Goal: Information Seeking & Learning: Find specific fact

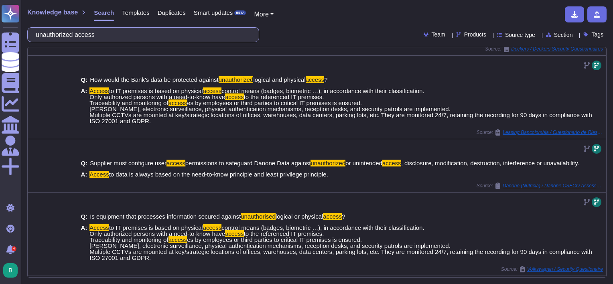
scroll to position [135, 0]
click at [165, 39] on input "unauthorized access" at bounding box center [141, 35] width 219 height 14
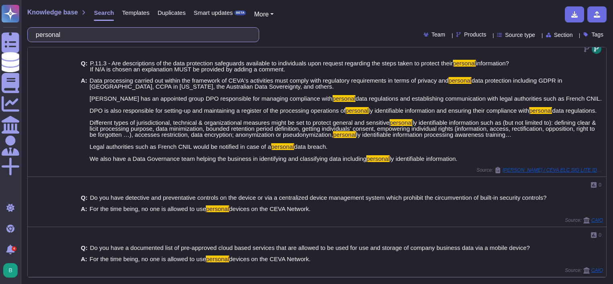
scroll to position [748, 0]
click at [142, 29] on input "personal" at bounding box center [141, 35] width 219 height 14
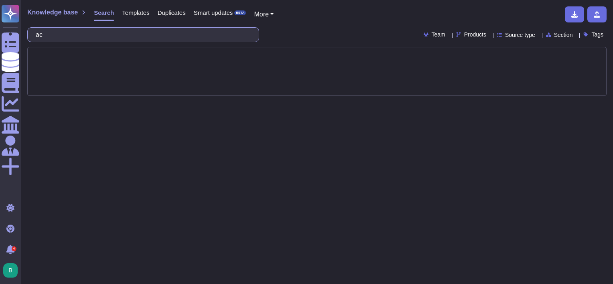
type input "acce"
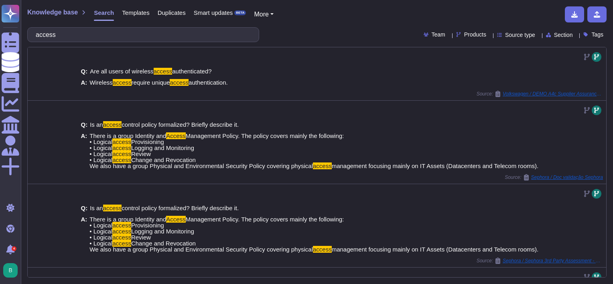
type input "access"
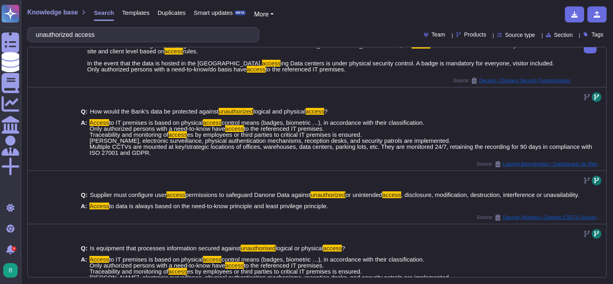
scroll to position [103, 0]
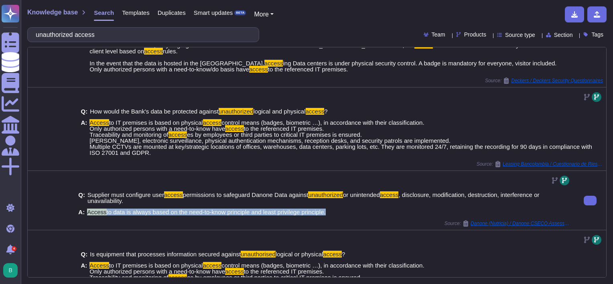
drag, startPoint x: 324, startPoint y: 209, endPoint x: 86, endPoint y: 210, distance: 238.3
click at [87, 210] on span "Access to data is always based on the need-to-know principle and least privileg…" at bounding box center [206, 212] width 239 height 6
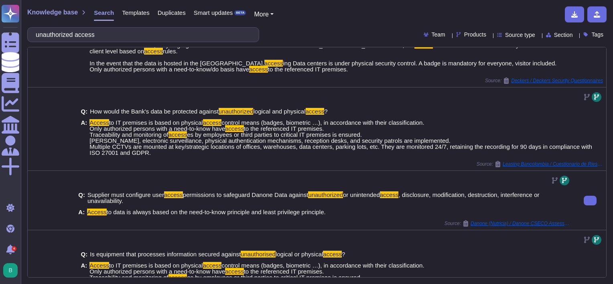
click at [341, 209] on div "A: Access to data is always based on the need-to-know principle and least privi…" at bounding box center [324, 212] width 493 height 6
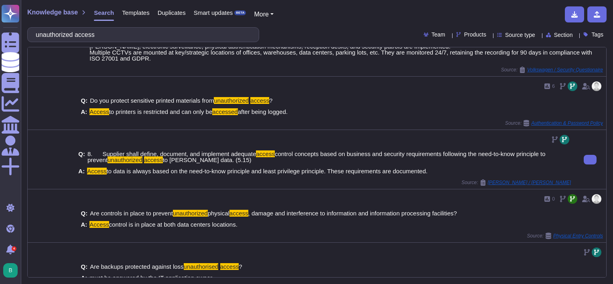
scroll to position [352, 0]
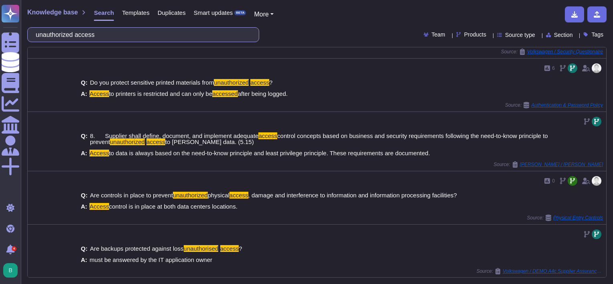
click at [130, 35] on input "unauthorized access" at bounding box center [141, 35] width 219 height 14
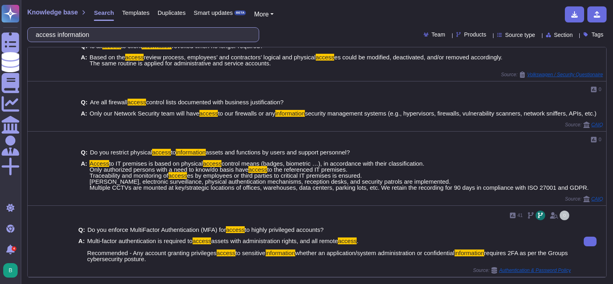
scroll to position [286, 0]
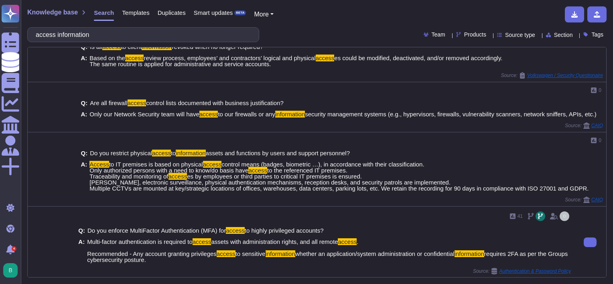
click at [166, 258] on span "Multi-factor authentication is required to access assets with administration ri…" at bounding box center [329, 251] width 484 height 24
drag, startPoint x: 164, startPoint y: 260, endPoint x: 170, endPoint y: 262, distance: 6.6
click at [170, 262] on div "Q: Do you enforce MultiFactor Authentication (MFA) for access to highly privile…" at bounding box center [324, 245] width 493 height 45
drag, startPoint x: 170, startPoint y: 262, endPoint x: 188, endPoint y: 263, distance: 18.1
click at [188, 263] on div "Q: Do you enforce MultiFactor Authentication (MFA) for access to highly privile…" at bounding box center [324, 245] width 493 height 45
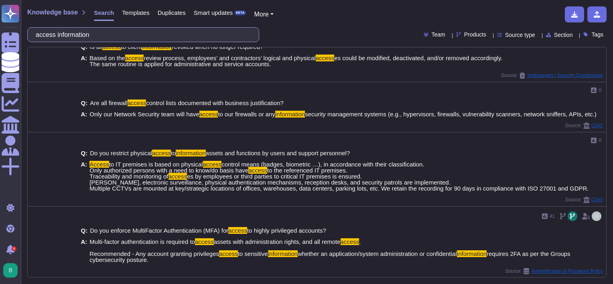
click at [115, 31] on input "access information" at bounding box center [141, 35] width 219 height 14
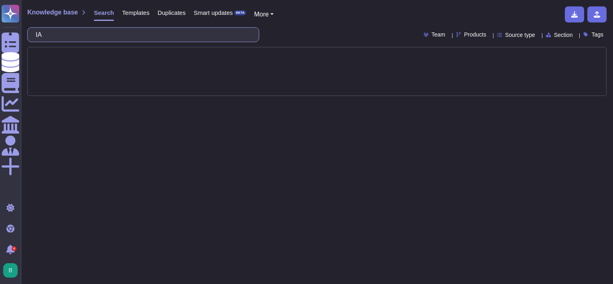
type input "I"
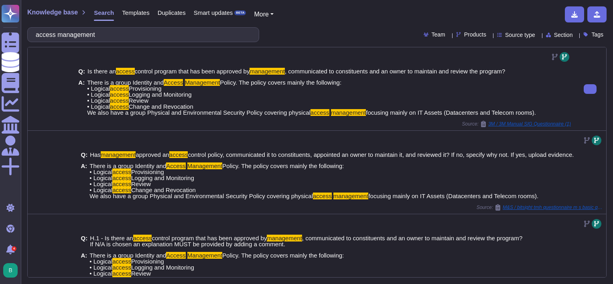
type input "access management"
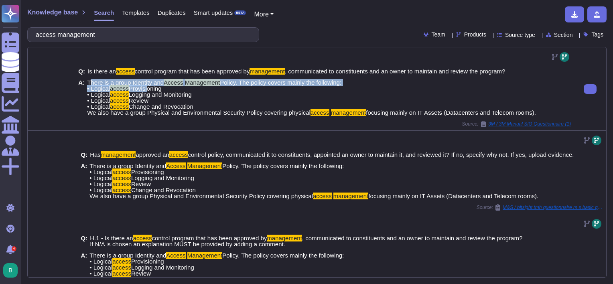
drag, startPoint x: 88, startPoint y: 82, endPoint x: 144, endPoint y: 90, distance: 56.3
click at [144, 90] on span "There is a group Identity and Access Management Policy. The policy covers mainl…" at bounding box center [311, 97] width 449 height 36
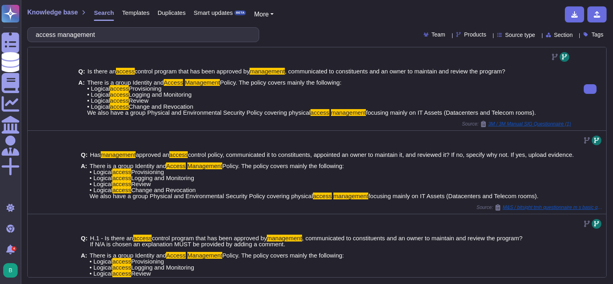
drag, startPoint x: 144, startPoint y: 90, endPoint x: 180, endPoint y: 117, distance: 45.6
click at [180, 117] on div "Q: Is there an access control program that has been approved by management , co…" at bounding box center [324, 91] width 493 height 57
click at [197, 107] on span "There is a group Identity and Access Management Policy. The policy covers mainl…" at bounding box center [311, 97] width 449 height 36
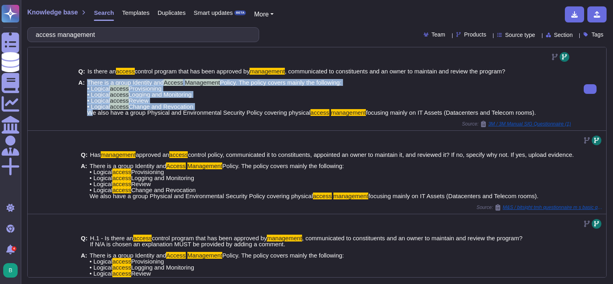
drag, startPoint x: 197, startPoint y: 107, endPoint x: 89, endPoint y: 83, distance: 110.9
click at [89, 83] on span "There is a group Identity and Access Management Policy. The policy covers mainl…" at bounding box center [311, 97] width 449 height 36
copy span "There is a group Identity and Access Management Policy. The policy covers mainl…"
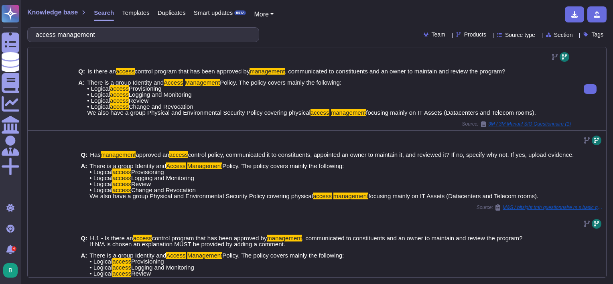
click at [574, 91] on div at bounding box center [590, 88] width 32 height 83
click at [590, 89] on icon at bounding box center [590, 89] width 0 height 0
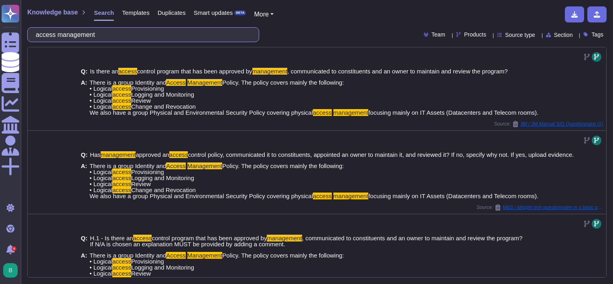
click at [164, 31] on input "access management" at bounding box center [141, 35] width 219 height 14
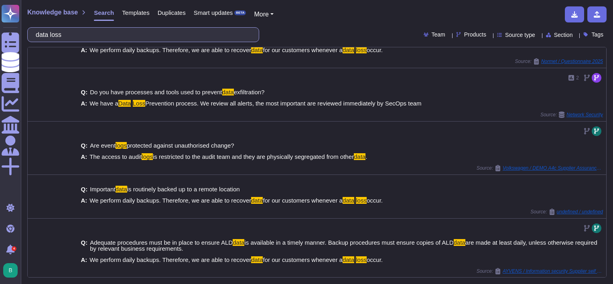
scroll to position [195, 0]
click at [116, 37] on input "data loss" at bounding box center [141, 35] width 219 height 14
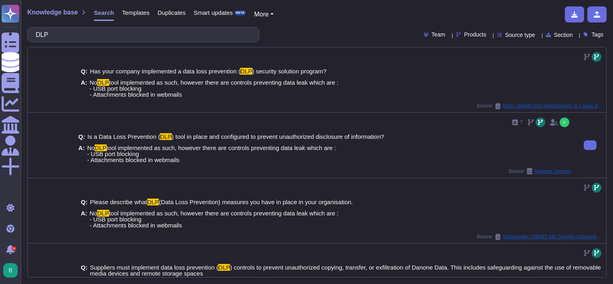
type input "DLP"
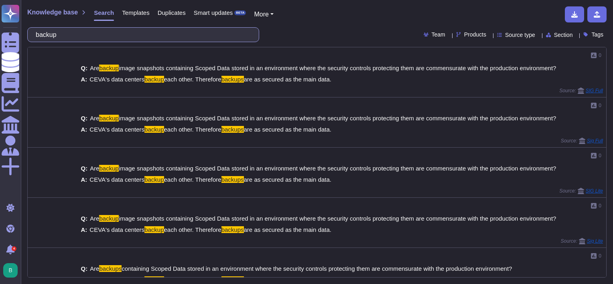
click at [164, 38] on input "backup" at bounding box center [141, 35] width 219 height 14
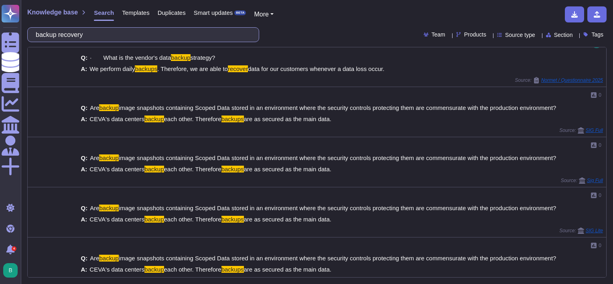
scroll to position [204, 0]
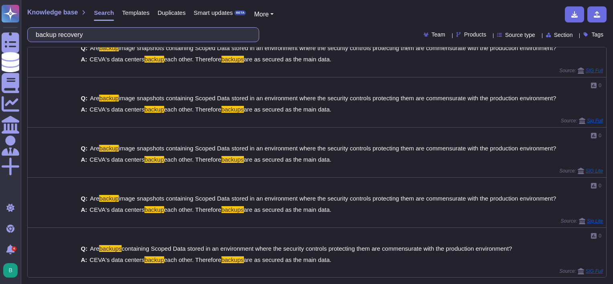
type input "backup"
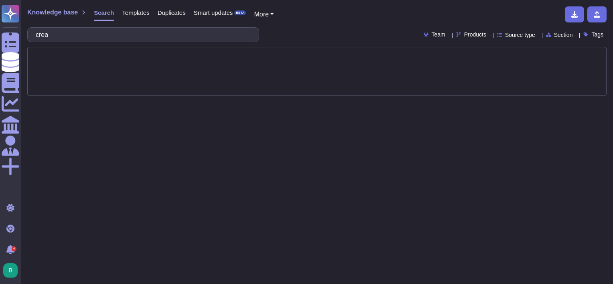
type input "creat"
type input "incident"
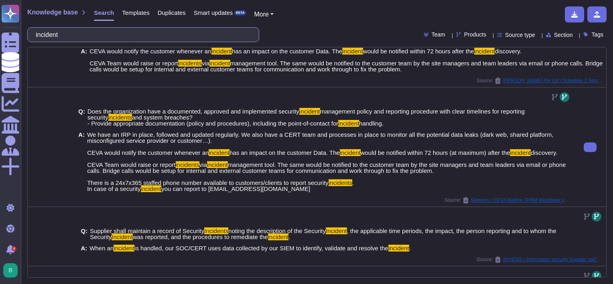
scroll to position [27, 0]
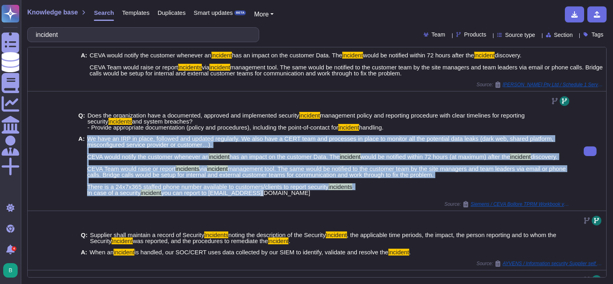
drag, startPoint x: 87, startPoint y: 137, endPoint x: 358, endPoint y: 197, distance: 277.7
click at [358, 196] on span "We have an IRP in place, followed and updated regularly. We also have a CERT te…" at bounding box center [329, 166] width 484 height 60
copy span "We have an IRP in place, followed and updated regularly. We also have a CERT te…"
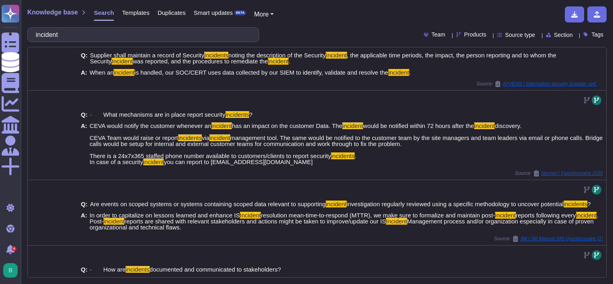
scroll to position [201, 0]
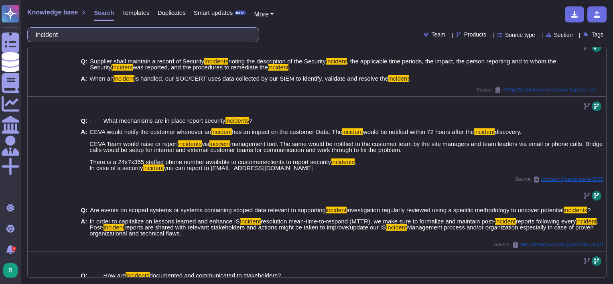
click at [138, 34] on input "incident" at bounding box center [141, 35] width 219 height 14
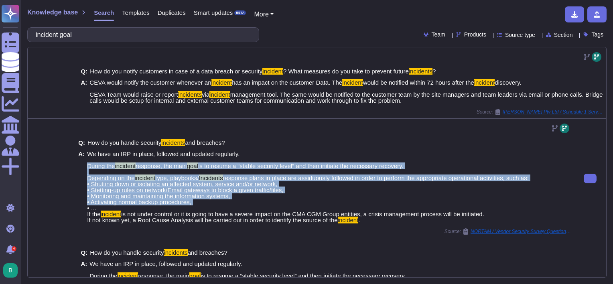
drag, startPoint x: 86, startPoint y: 166, endPoint x: 330, endPoint y: 203, distance: 246.3
click at [330, 203] on span "We have an IRP in place, followed and updated regularly. During the incident re…" at bounding box center [308, 187] width 442 height 72
copy span "During the incident response, the main goal is to resume a “stable security lev…"
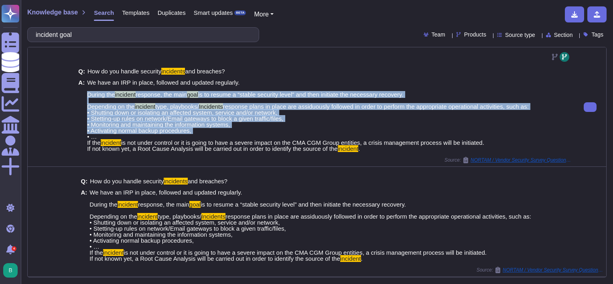
scroll to position [72, 0]
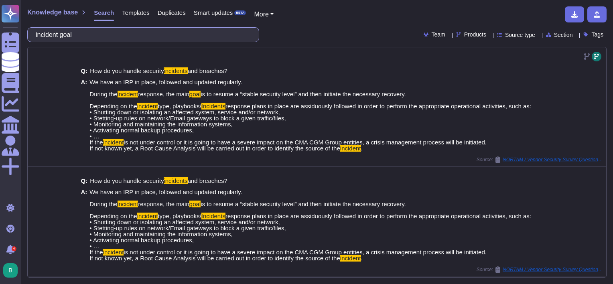
click at [183, 32] on input "incident goal" at bounding box center [141, 35] width 219 height 14
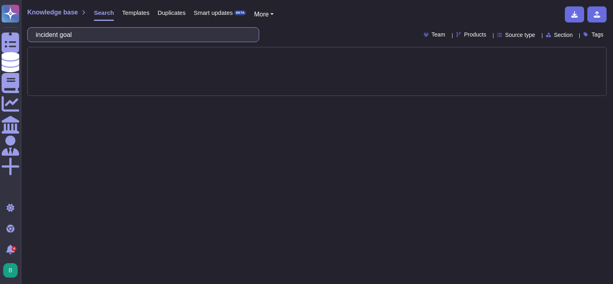
scroll to position [0, 0]
type input "incident"
type input "backup policy"
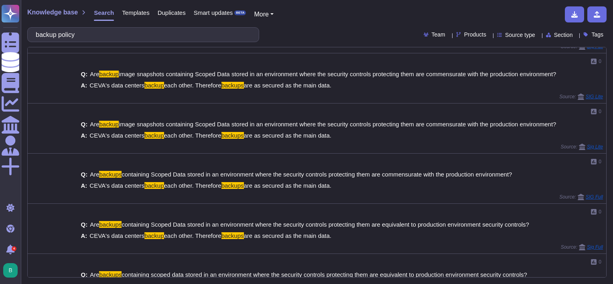
scroll to position [174, 0]
